Goal: Information Seeking & Learning: Check status

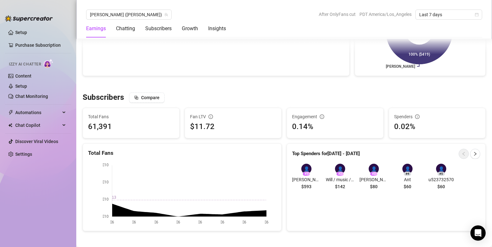
scroll to position [381, 0]
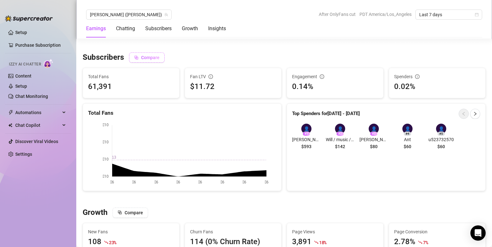
click at [150, 57] on span "Compare" at bounding box center [150, 57] width 18 height 5
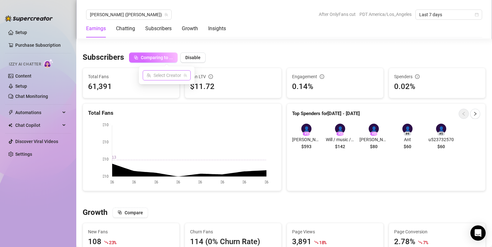
click at [168, 75] on input "search" at bounding box center [163, 76] width 35 height 10
click at [188, 57] on span "Disable" at bounding box center [192, 57] width 15 height 5
click at [245, 52] on div "Subscribers Compare" at bounding box center [284, 57] width 403 height 10
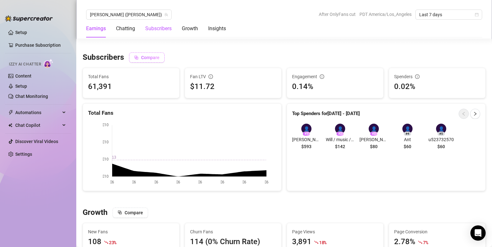
click at [164, 28] on div "Subscribers" at bounding box center [158, 29] width 26 height 8
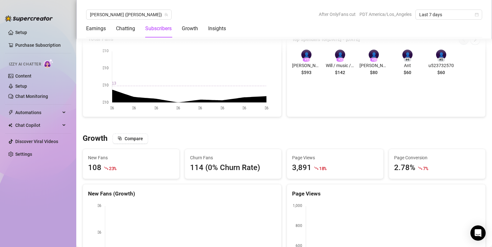
scroll to position [392, 0]
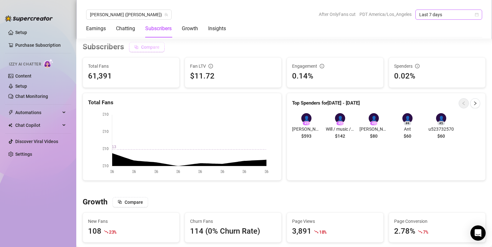
click at [436, 16] on span "Last 7 days" at bounding box center [448, 15] width 59 height 10
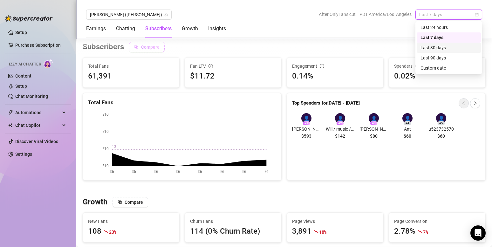
click at [443, 48] on div "Last 30 days" at bounding box center [448, 47] width 57 height 7
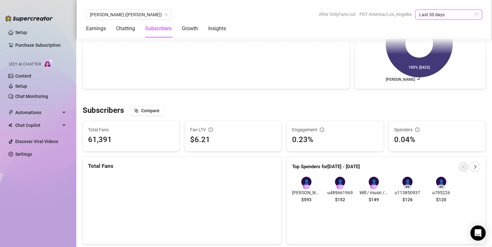
scroll to position [519, 0]
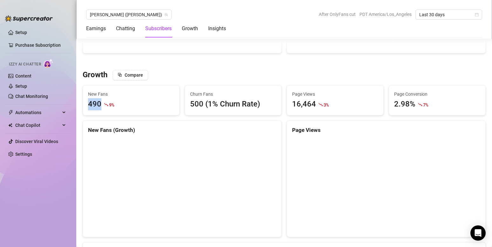
drag, startPoint x: 89, startPoint y: 107, endPoint x: 107, endPoint y: 106, distance: 17.8
click at [107, 106] on div "490 9 %" at bounding box center [131, 104] width 86 height 12
click at [193, 107] on div "500 (1% Churn Rate)" at bounding box center [233, 104] width 86 height 12
drag, startPoint x: 191, startPoint y: 107, endPoint x: 257, endPoint y: 106, distance: 66.1
click at [257, 106] on div "500 (1% Churn Rate)" at bounding box center [233, 104] width 86 height 12
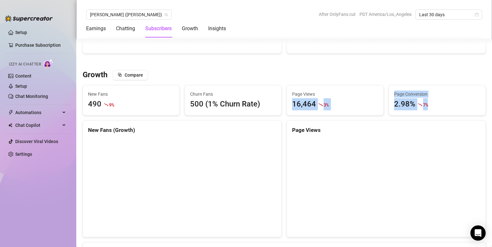
drag, startPoint x: 291, startPoint y: 107, endPoint x: 432, endPoint y: 111, distance: 141.1
click at [356, 114] on div "Page Views 16,464 3 %" at bounding box center [335, 100] width 96 height 30
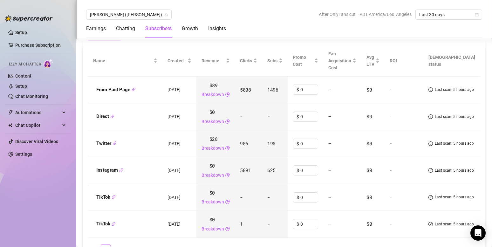
scroll to position [709, 0]
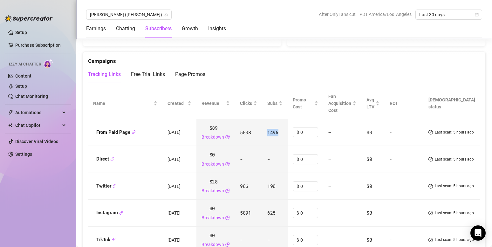
drag, startPoint x: 276, startPoint y: 133, endPoint x: 293, endPoint y: 134, distance: 16.6
click at [287, 134] on td "1496" at bounding box center [274, 132] width 25 height 27
